Goal: Task Accomplishment & Management: Complete application form

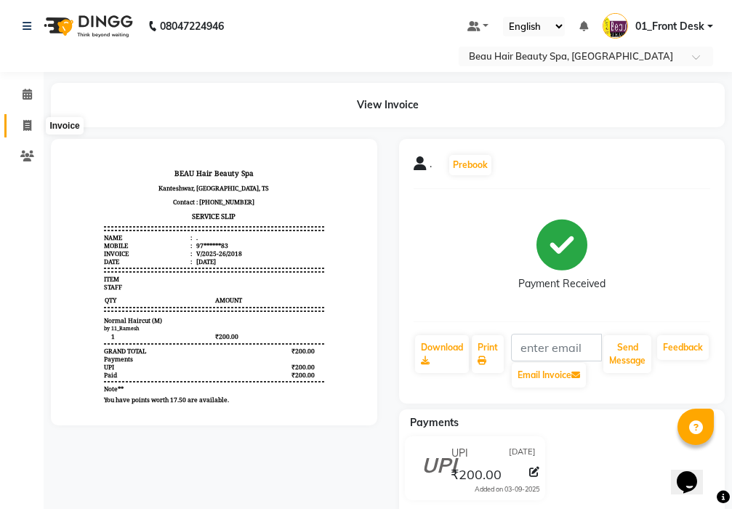
click at [28, 129] on icon at bounding box center [27, 125] width 8 height 11
select select "service"
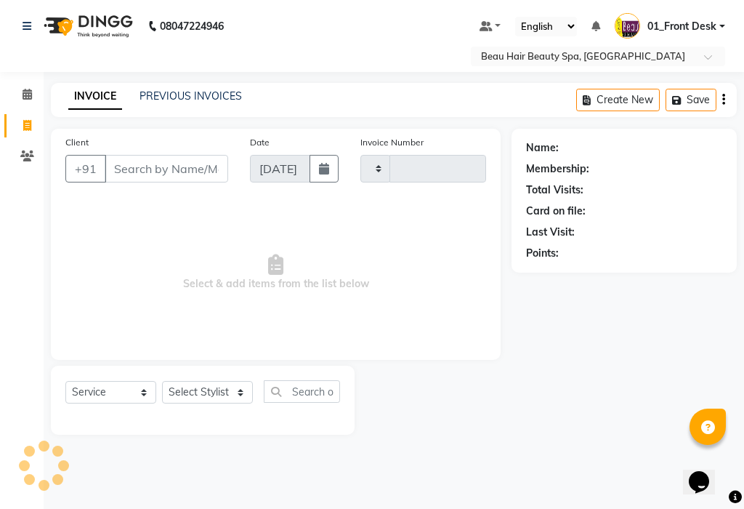
type input "2019"
select select "3470"
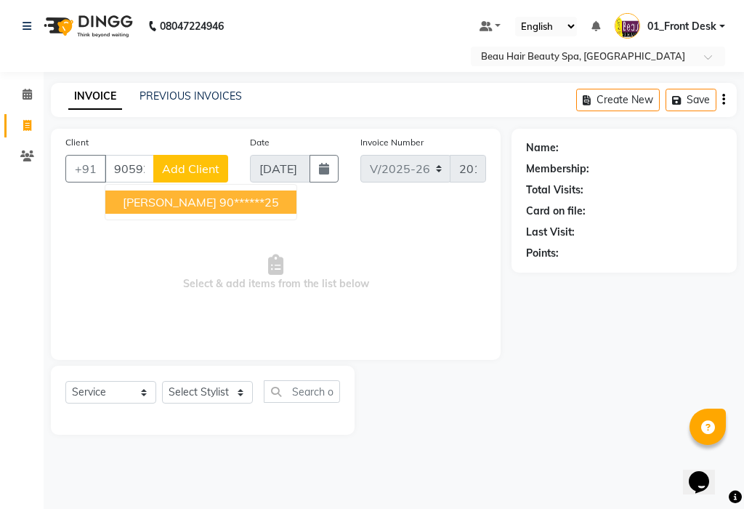
click at [146, 200] on span "[PERSON_NAME]" at bounding box center [170, 202] width 94 height 15
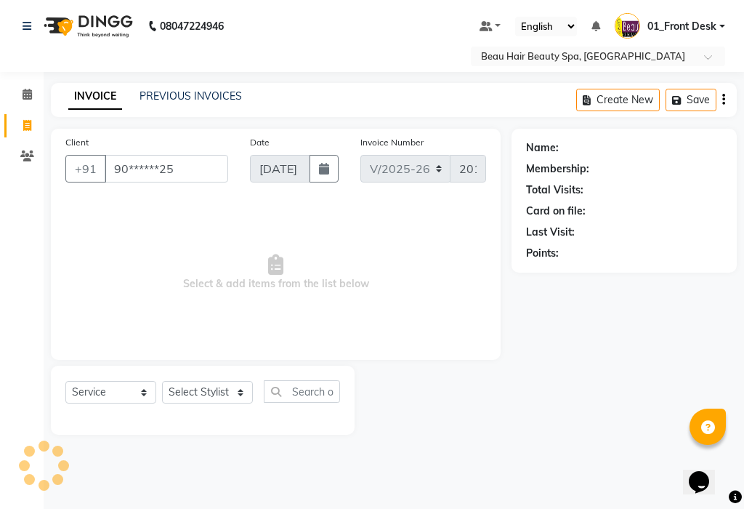
type input "90******25"
select select "1: Object"
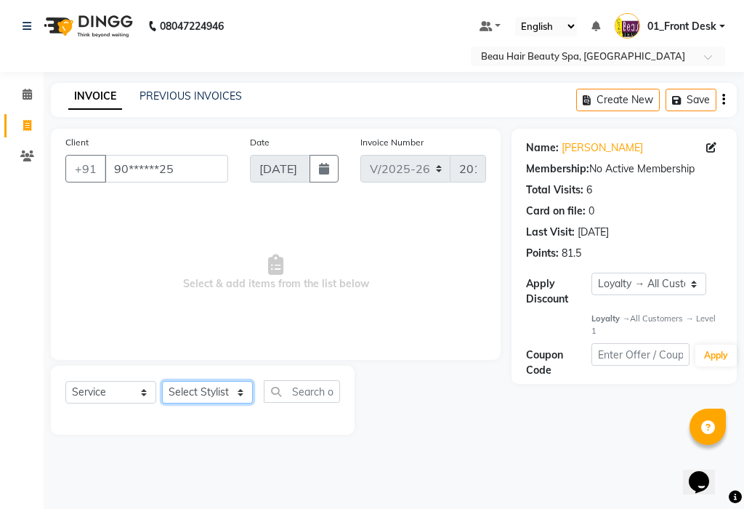
click at [198, 387] on select "Select Stylist 01_Front Desk 04_Lavanya 07_Manjushree 11_Ramesh 15_Adrish 26_Sr…" at bounding box center [207, 392] width 91 height 23
select select "15614"
click at [162, 381] on select "Select Stylist 01_Front Desk 04_Lavanya 07_Manjushree 11_Ramesh 15_Adrish 26_Sr…" at bounding box center [207, 392] width 91 height 23
click at [202, 326] on span "Select & add items from the list below" at bounding box center [275, 272] width 421 height 145
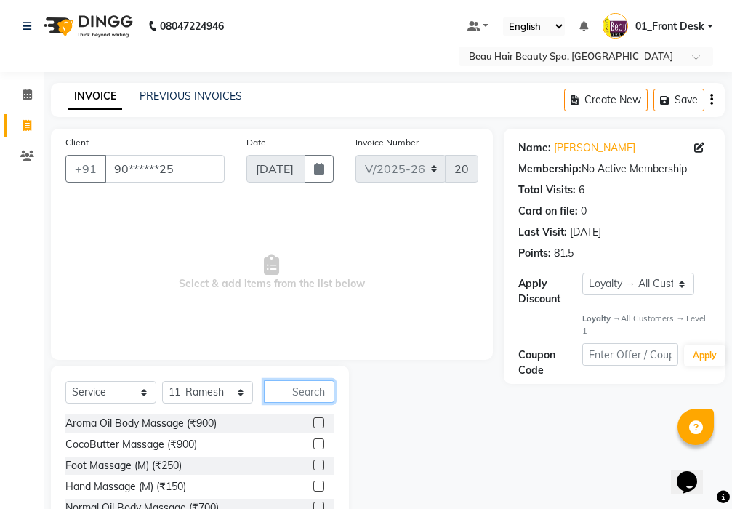
click at [300, 392] on input "text" at bounding box center [299, 391] width 70 height 23
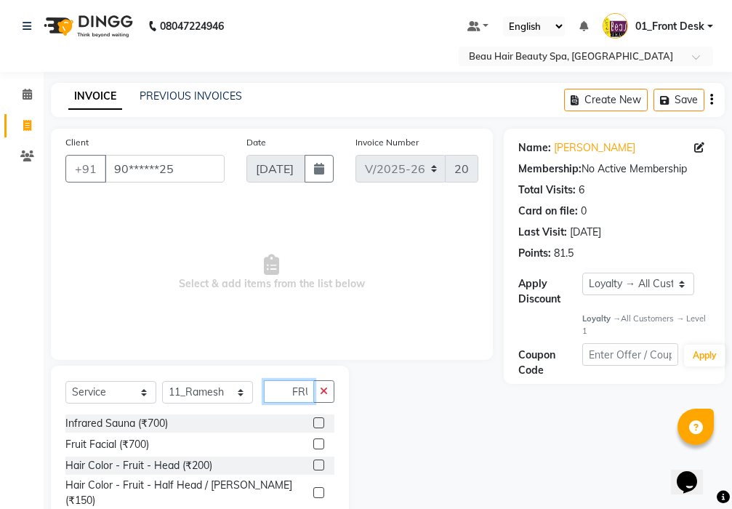
scroll to position [0, 4]
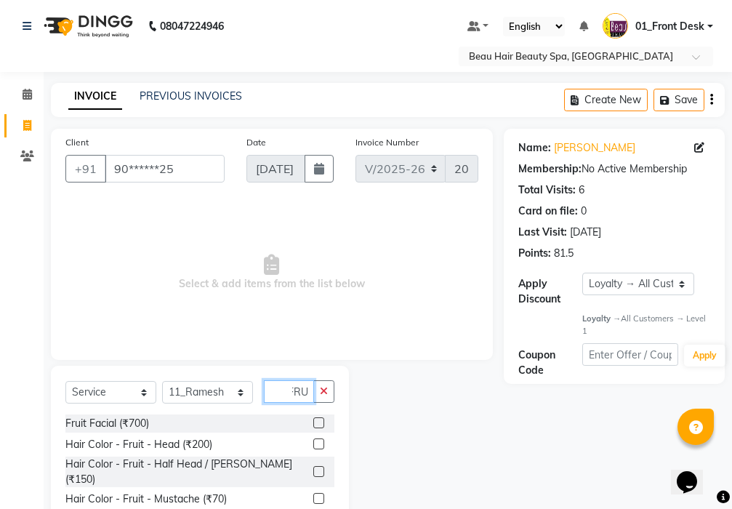
type input "FRU"
click at [318, 444] on label at bounding box center [318, 443] width 11 height 11
click at [318, 444] on input "checkbox" at bounding box center [317, 444] width 9 height 9
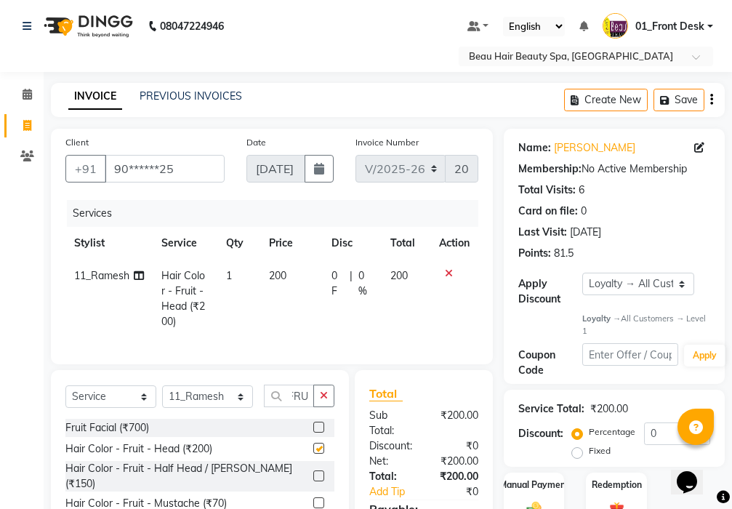
scroll to position [0, 0]
checkbox input "false"
click at [320, 400] on icon "button" at bounding box center [324, 395] width 8 height 10
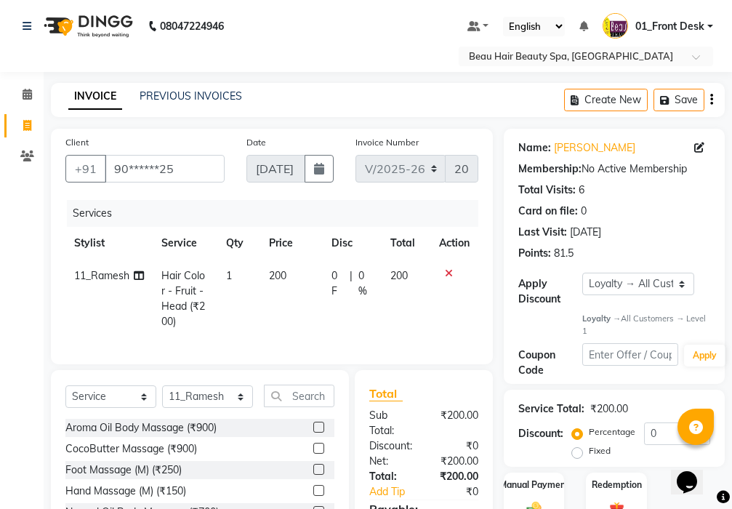
click at [291, 270] on td "200" at bounding box center [291, 298] width 62 height 78
select select "15614"
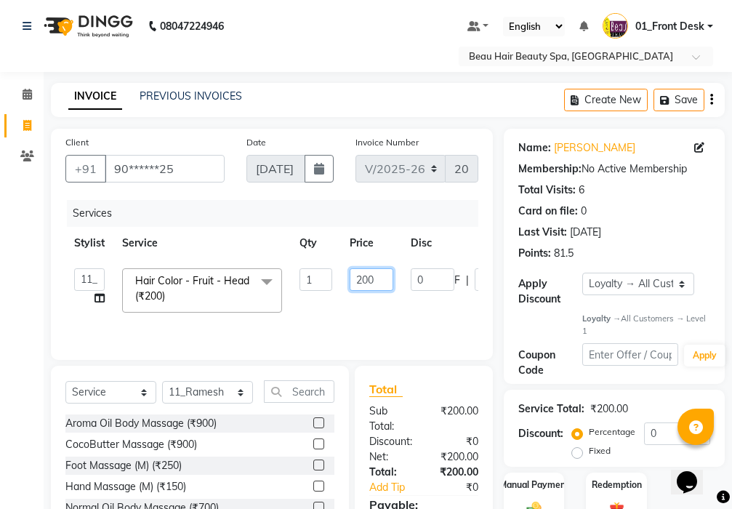
click at [387, 275] on input "200" at bounding box center [372, 279] width 44 height 23
type input "2"
type input "400"
click at [286, 396] on div "Select Service Product Membership Package Voucher Prepaid Gift Card Select Styl…" at bounding box center [200, 473] width 298 height 214
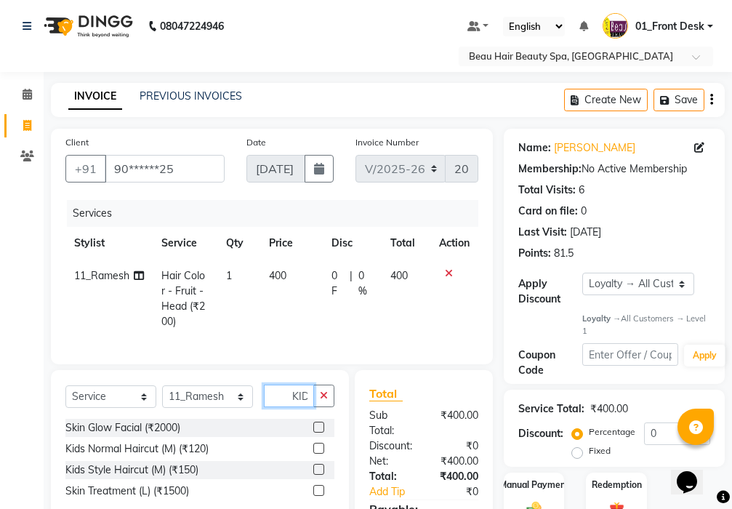
scroll to position [0, 1]
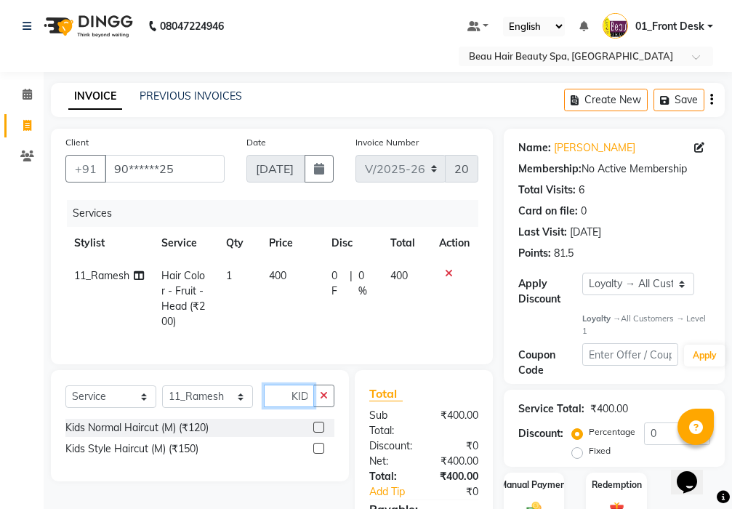
type input "KID"
click at [318, 432] on label at bounding box center [318, 426] width 11 height 11
click at [318, 432] on input "checkbox" at bounding box center [317, 427] width 9 height 9
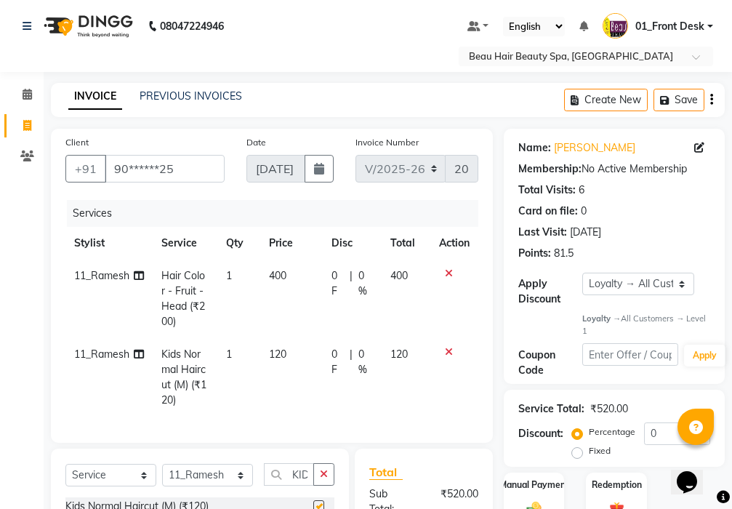
checkbox input "false"
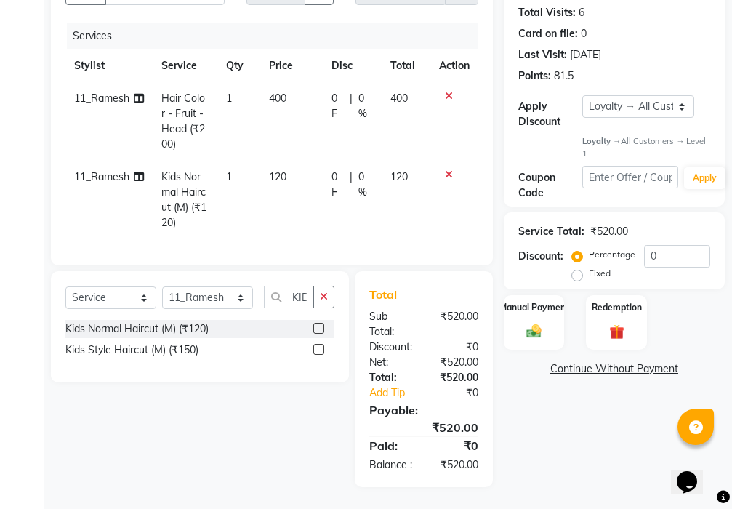
scroll to position [205, 0]
click at [538, 294] on div "Manual Payment" at bounding box center [533, 322] width 63 height 57
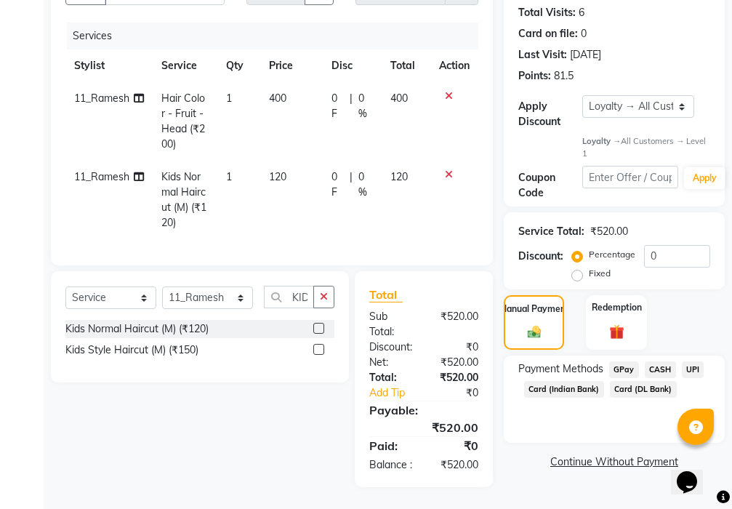
click at [661, 361] on span "CASH" at bounding box center [660, 369] width 31 height 17
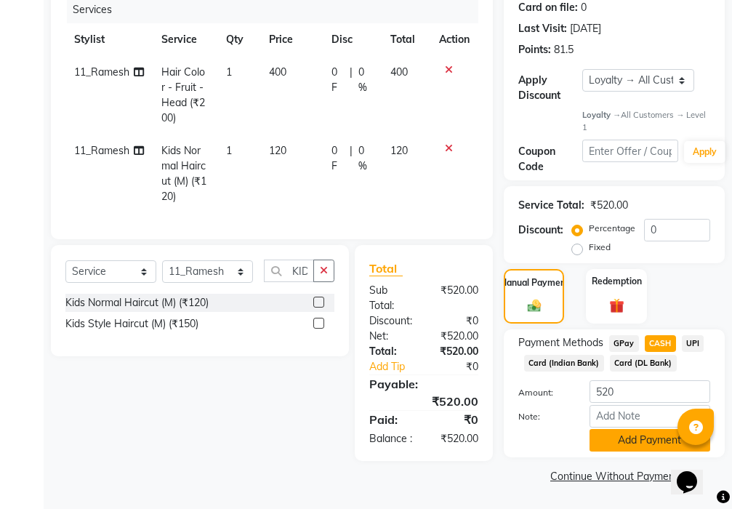
click at [633, 429] on button "Add Payment" at bounding box center [649, 440] width 121 height 23
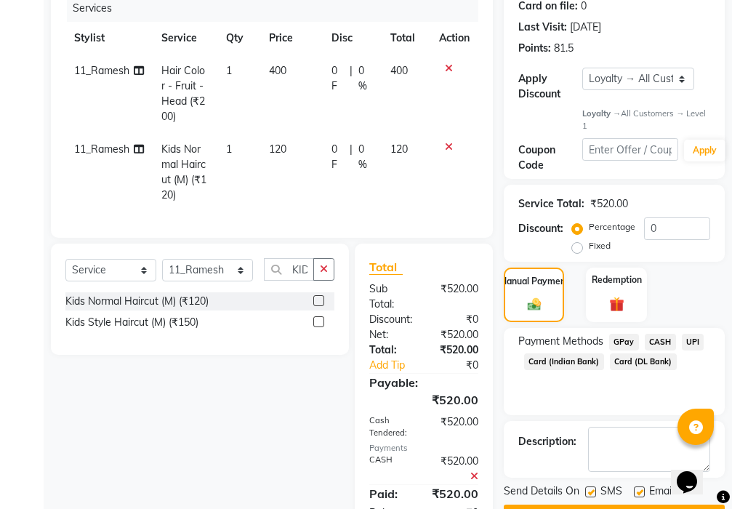
scroll to position [325, 0]
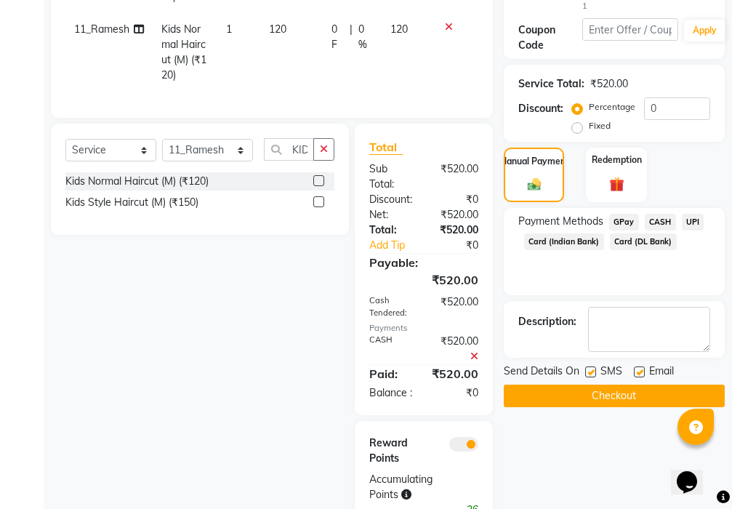
click at [600, 392] on button "Checkout" at bounding box center [614, 395] width 221 height 23
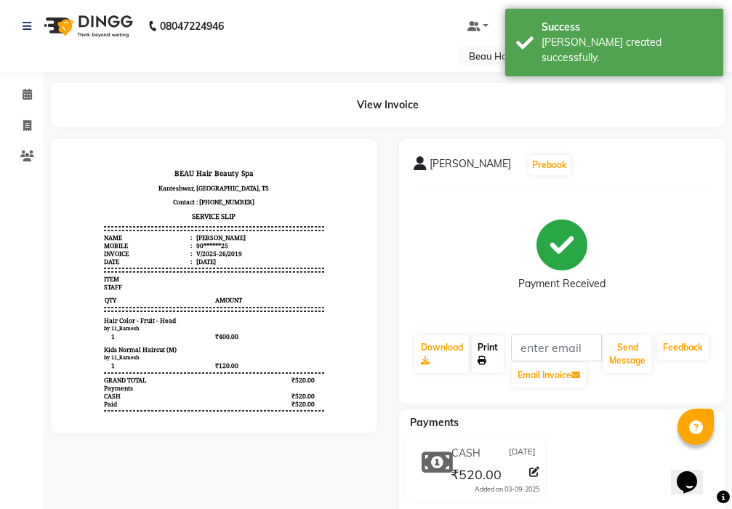
click at [486, 344] on link "Print" at bounding box center [488, 354] width 32 height 38
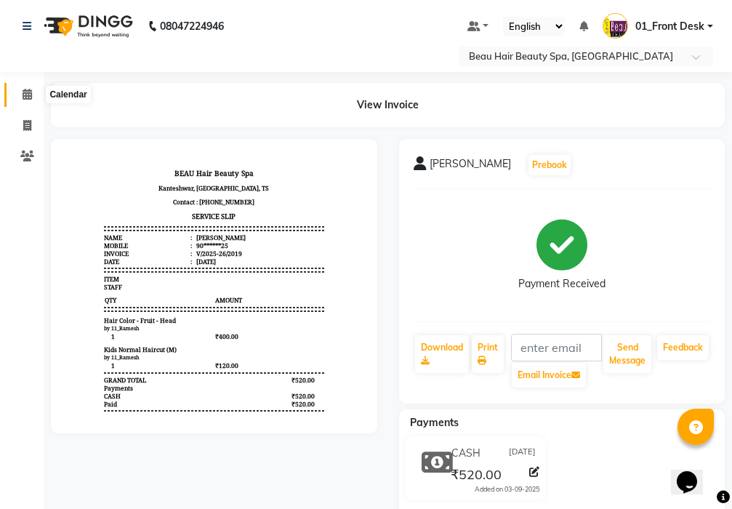
click at [25, 97] on icon at bounding box center [27, 94] width 9 height 11
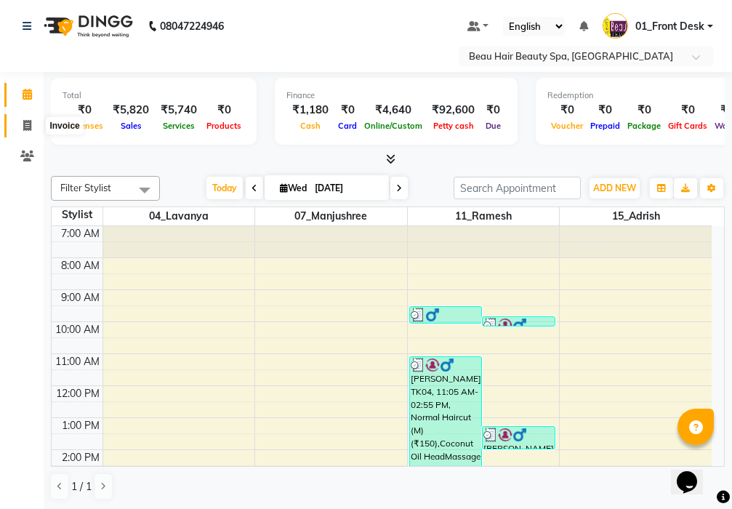
click at [23, 128] on icon at bounding box center [27, 125] width 8 height 11
select select "service"
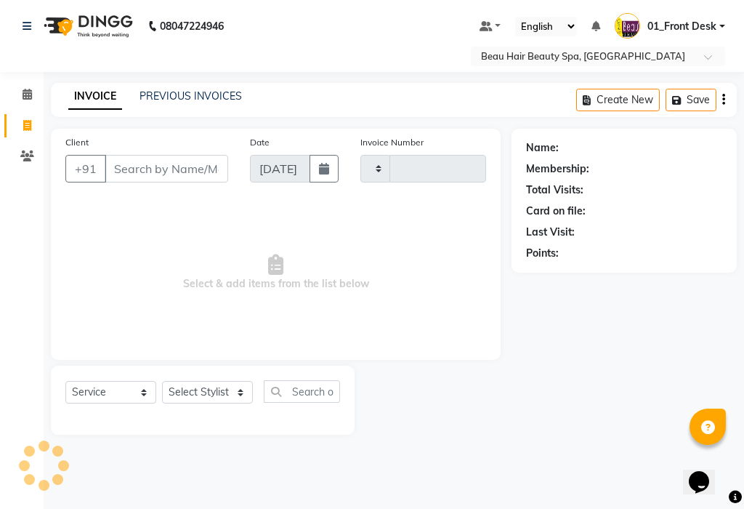
type input "2020"
select select "3470"
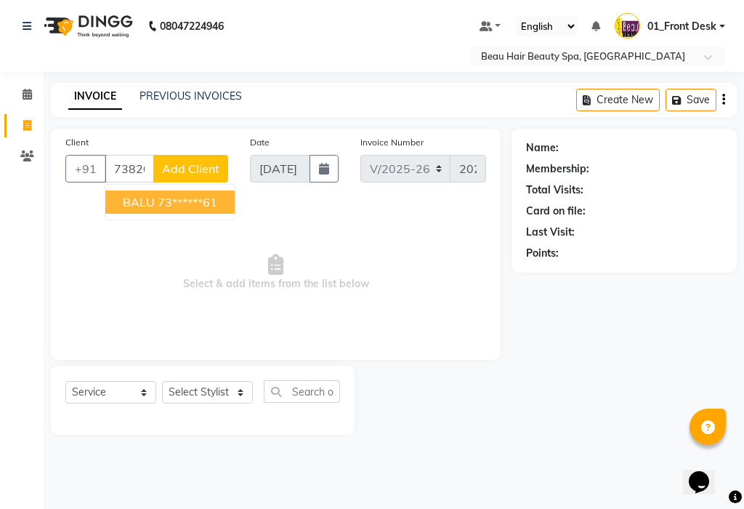
click at [171, 204] on ngb-highlight "73******61" at bounding box center [188, 202] width 60 height 15
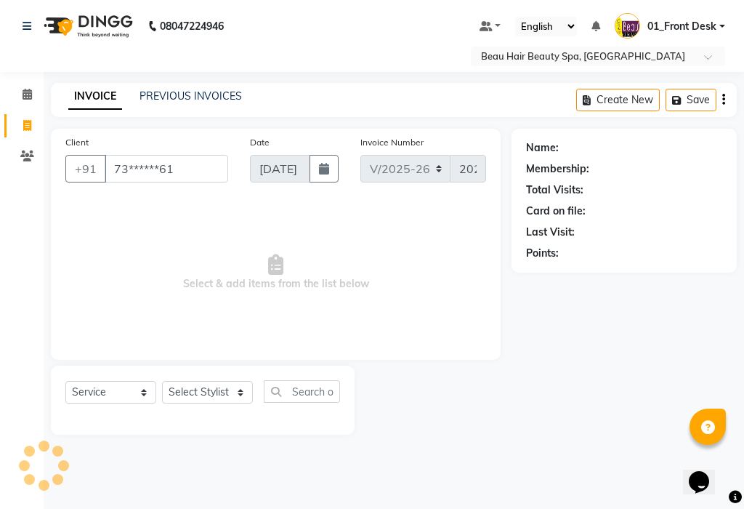
type input "73******61"
select select "1: Object"
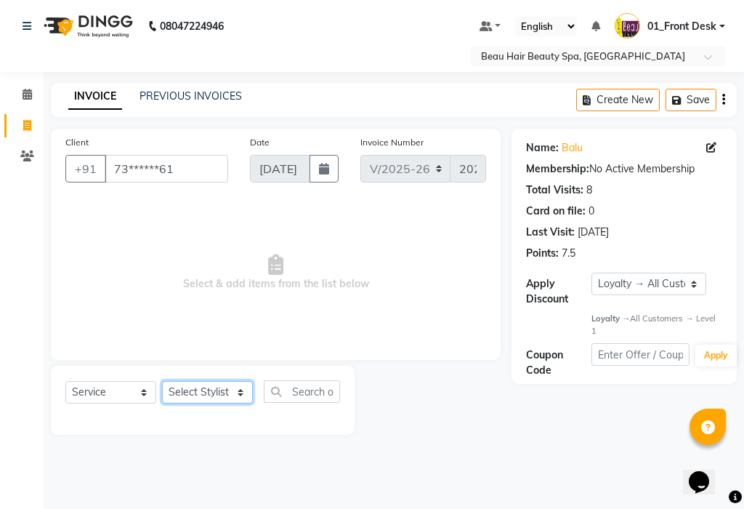
click at [187, 388] on select "Select Stylist 01_Front Desk 04_Lavanya 07_Manjushree 11_Ramesh 15_Adrish 26_Sr…" at bounding box center [207, 392] width 91 height 23
select select "15614"
click at [162, 381] on select "Select Stylist 01_Front Desk 04_Lavanya 07_Manjushree 11_Ramesh 15_Adrish 26_Sr…" at bounding box center [207, 392] width 91 height 23
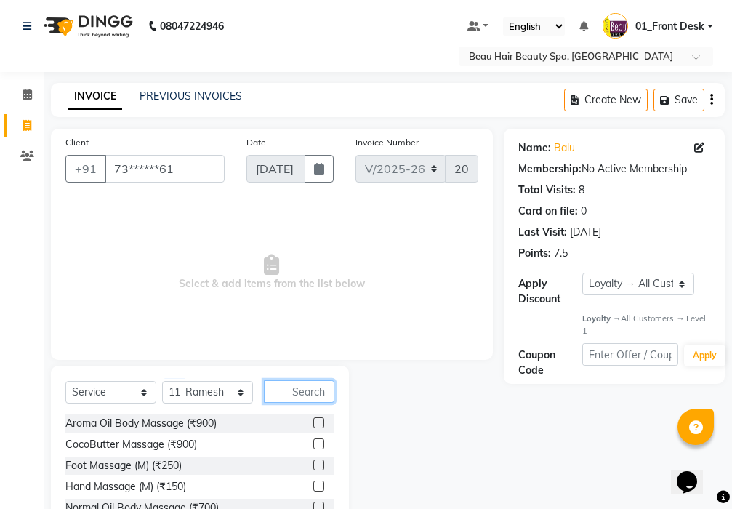
click at [294, 388] on input "text" at bounding box center [299, 391] width 70 height 23
type input "SHA"
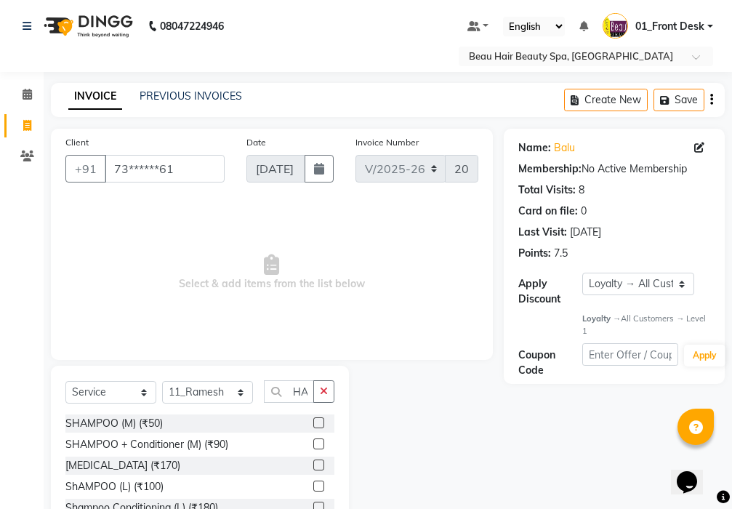
scroll to position [0, 0]
click at [313, 421] on label at bounding box center [318, 422] width 11 height 11
click at [313, 421] on input "checkbox" at bounding box center [317, 423] width 9 height 9
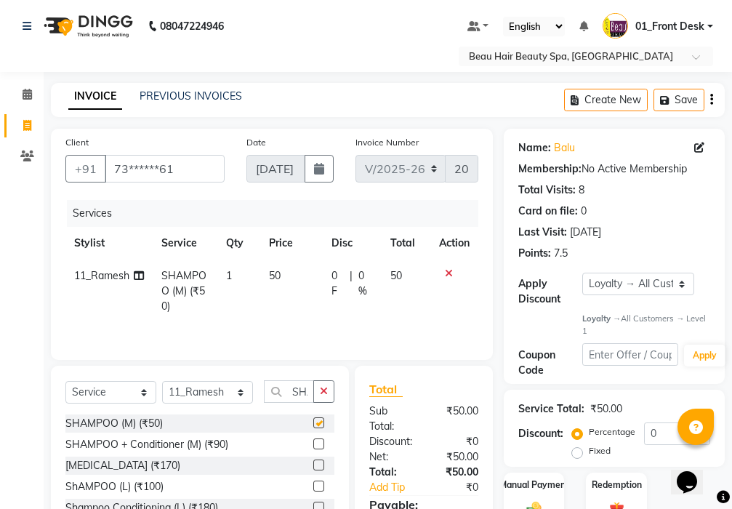
checkbox input "false"
click at [325, 396] on icon "button" at bounding box center [324, 391] width 8 height 10
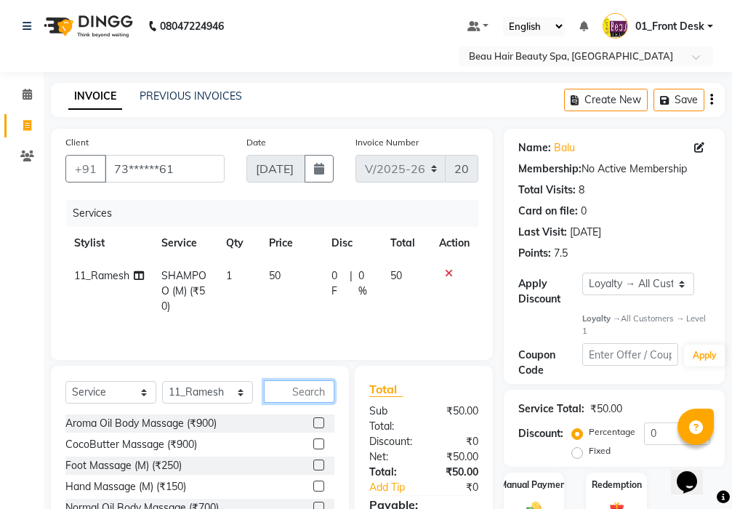
scroll to position [111, 0]
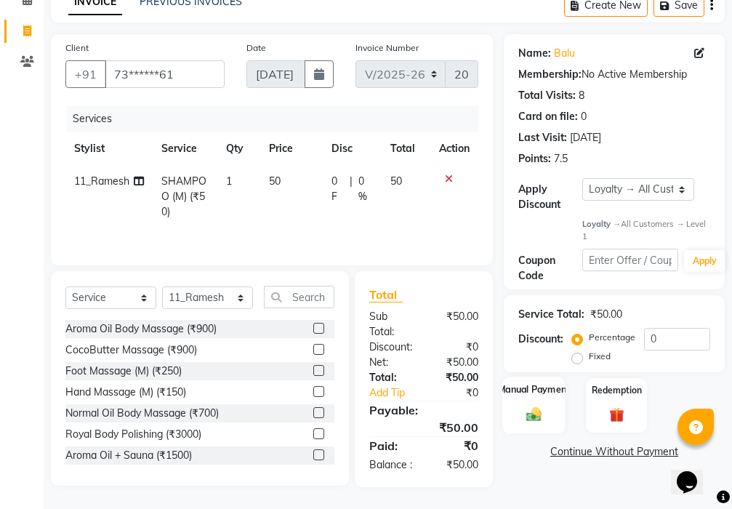
click at [535, 405] on img at bounding box center [534, 413] width 25 height 17
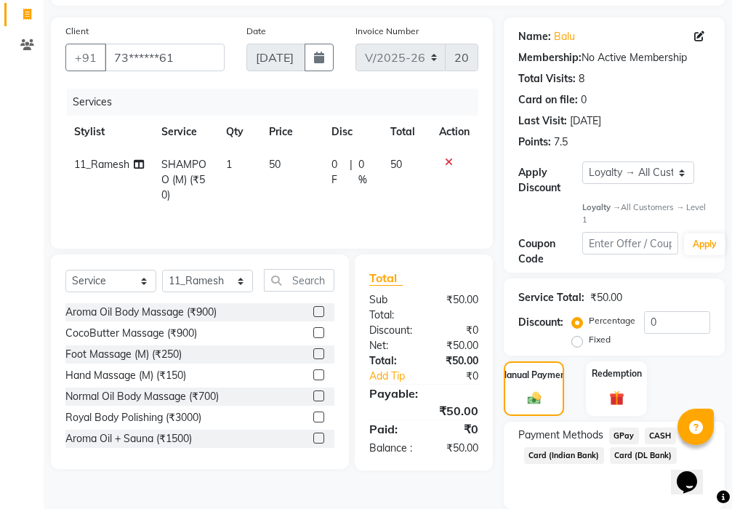
click at [662, 429] on span "CASH" at bounding box center [660, 435] width 31 height 17
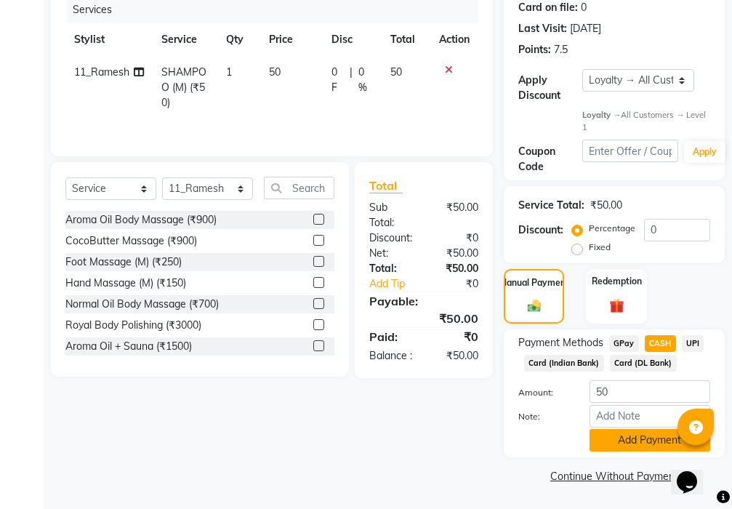
click at [653, 429] on button "Add Payment" at bounding box center [649, 440] width 121 height 23
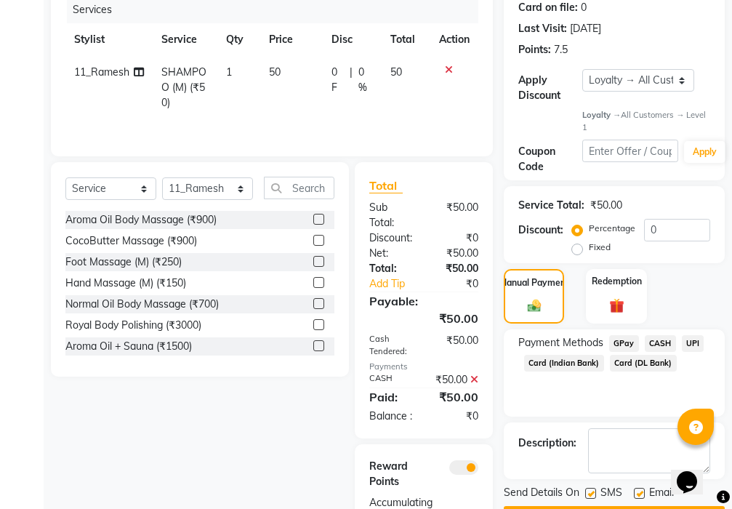
scroll to position [304, 0]
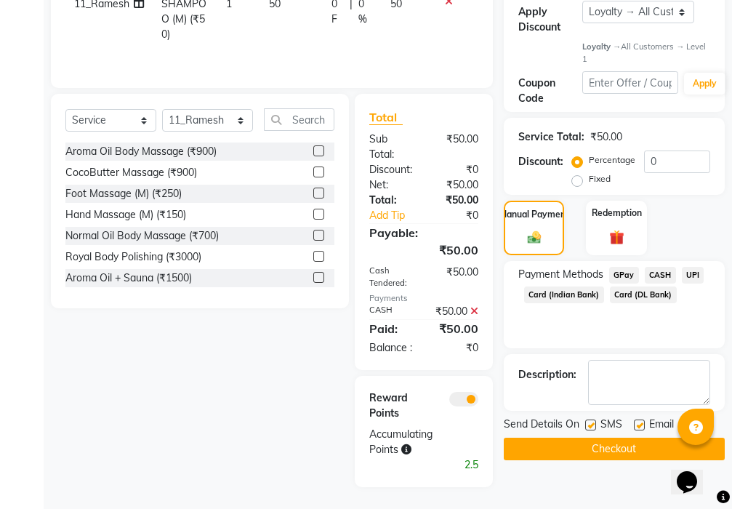
click at [621, 437] on button "Checkout" at bounding box center [614, 448] width 221 height 23
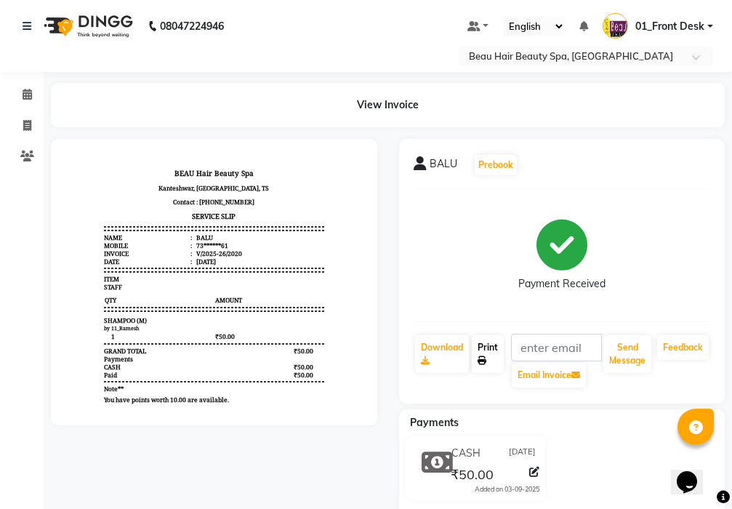
click at [487, 346] on link "Print" at bounding box center [488, 354] width 32 height 38
click at [20, 94] on span at bounding box center [27, 94] width 25 height 17
